Goal: Task Accomplishment & Management: Manage account settings

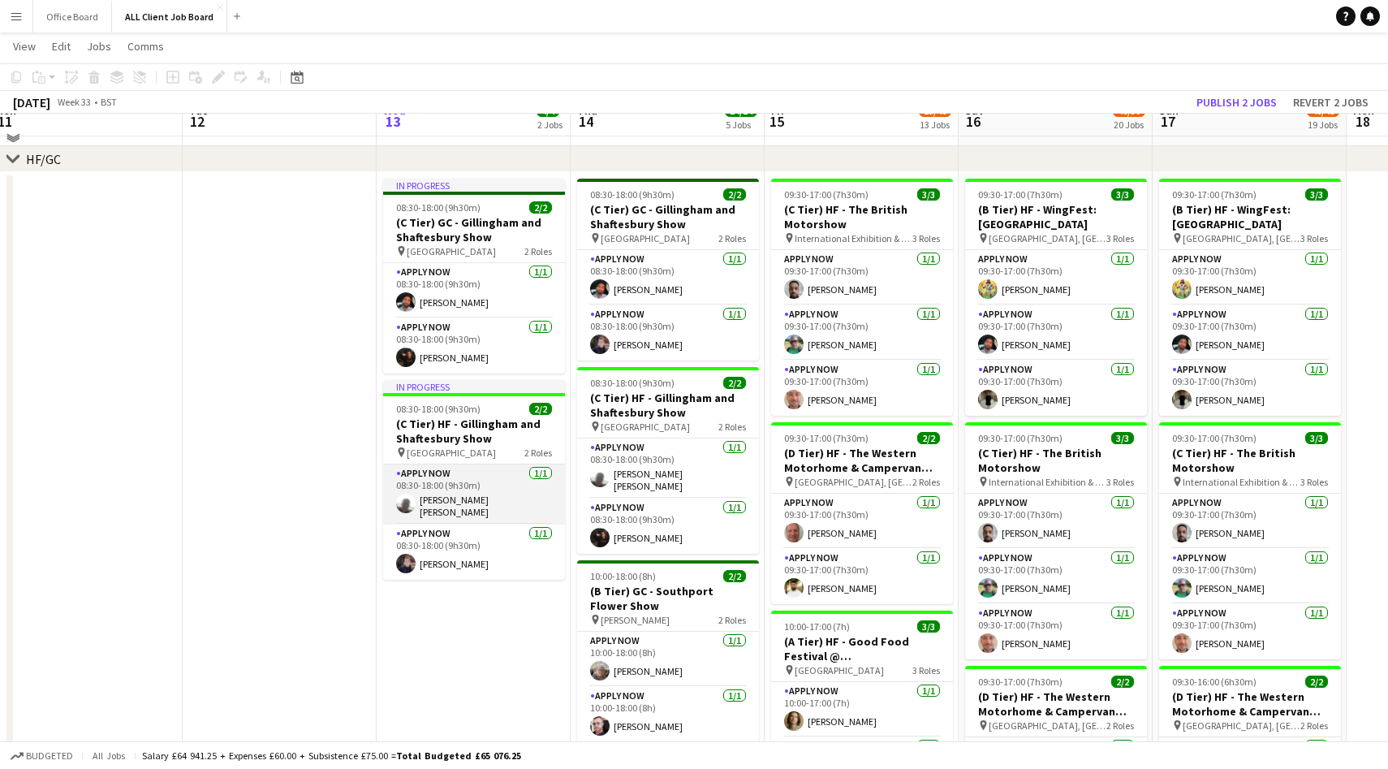
scroll to position [481, 0]
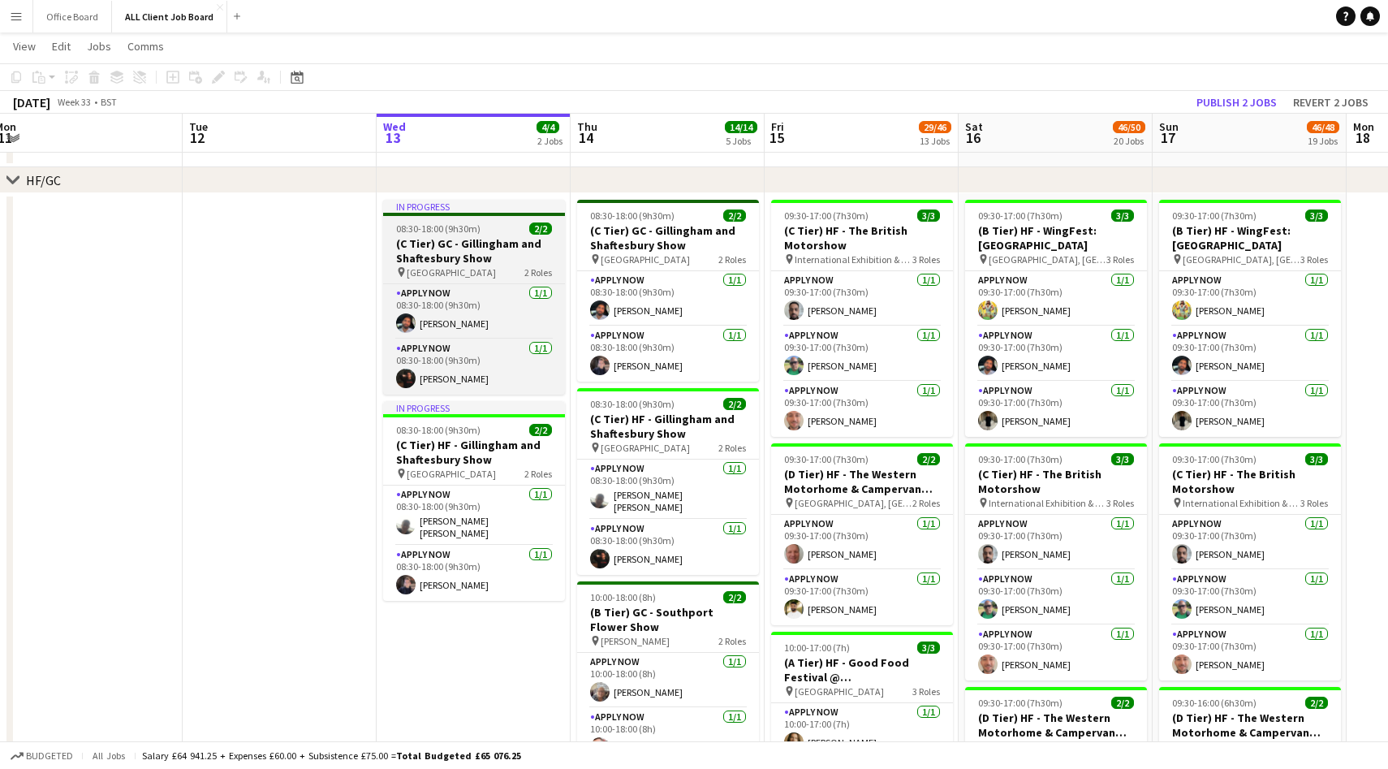
click at [486, 262] on h3 "(C Tier) GC - Gillingham and Shaftesbury Show" at bounding box center [474, 250] width 182 height 29
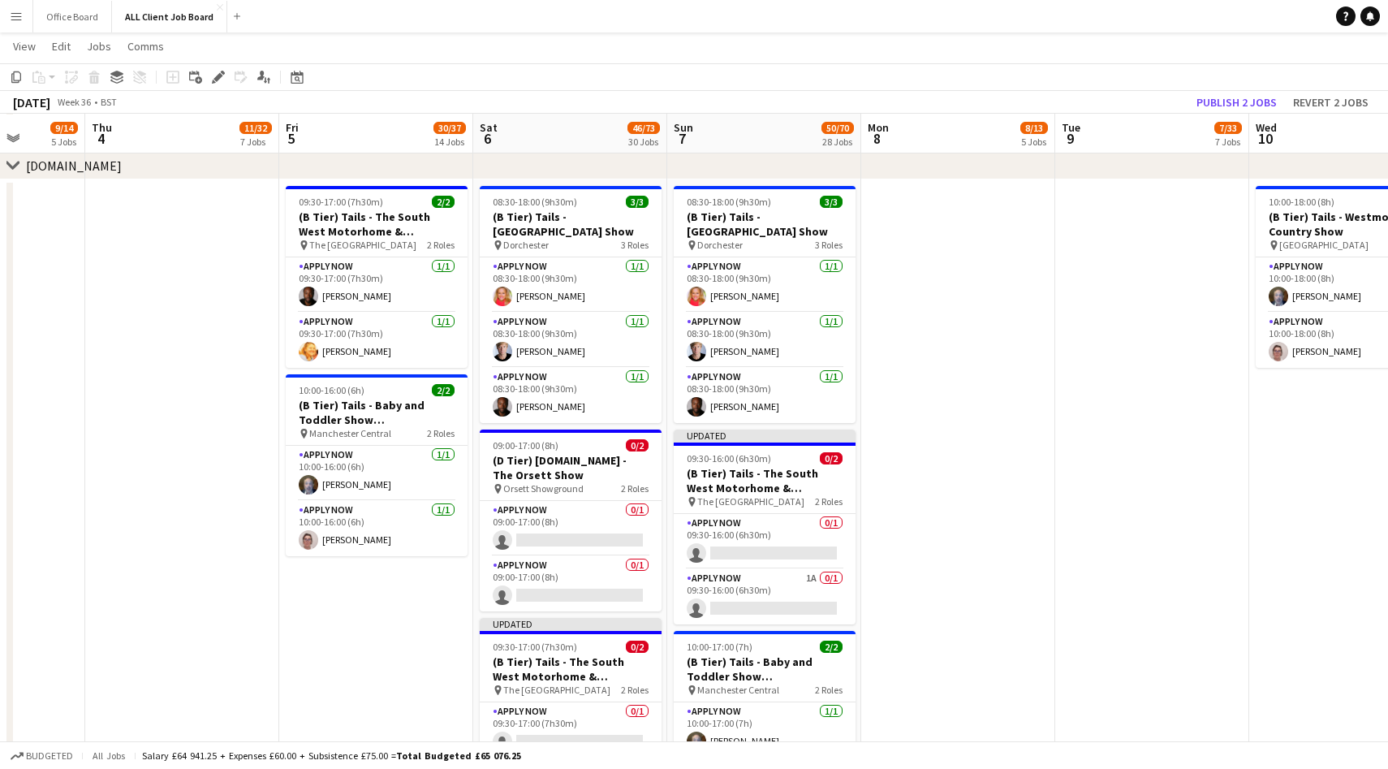
scroll to position [0, 372]
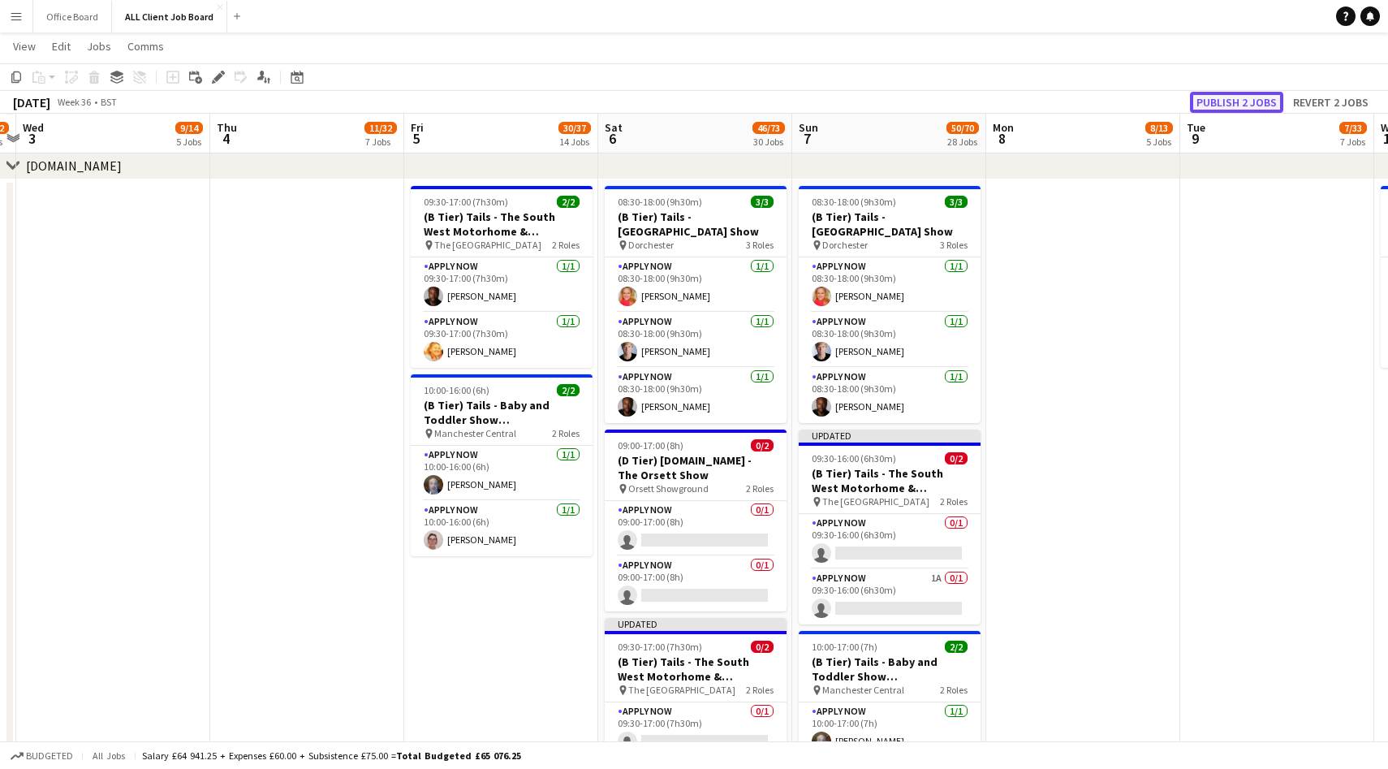
click at [1212, 99] on button "Publish 2 jobs" at bounding box center [1236, 102] width 93 height 21
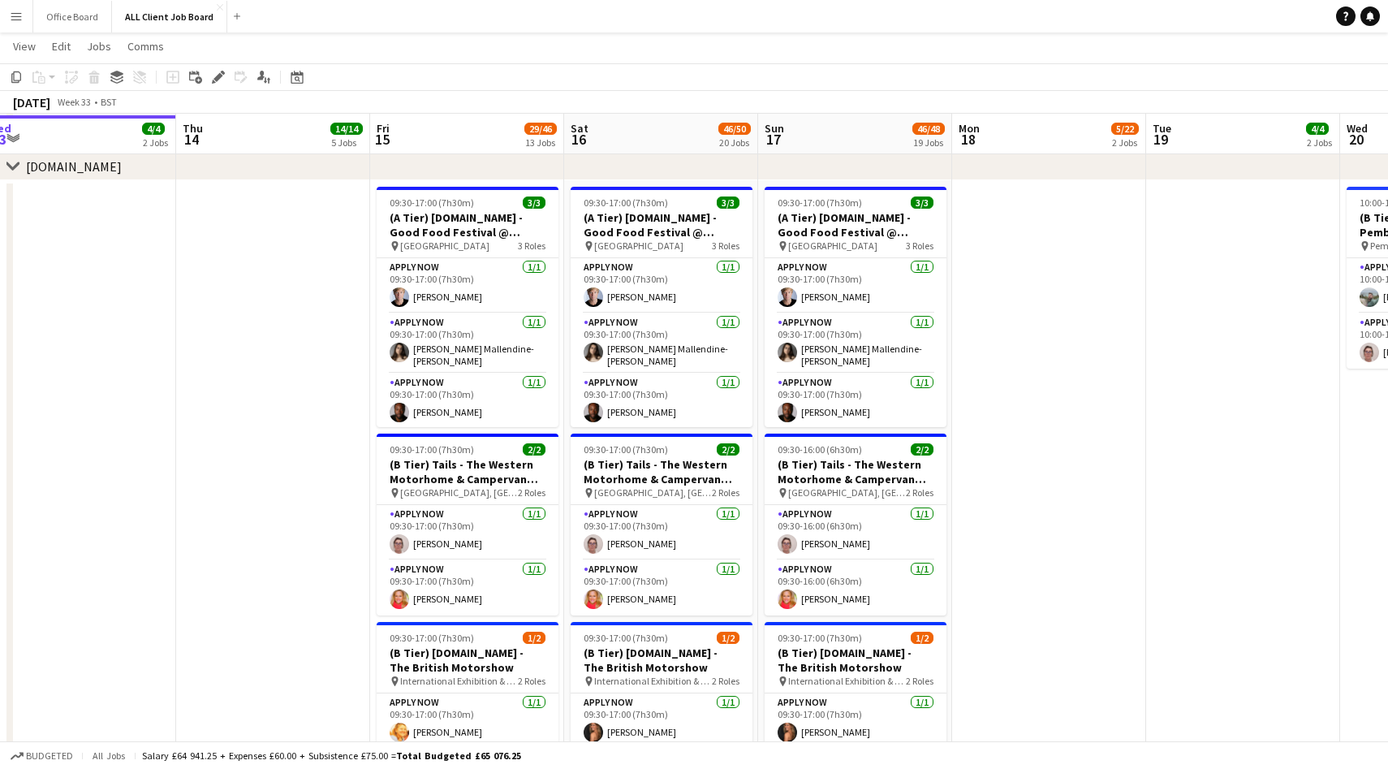
scroll to position [6009, 0]
